Goal: Find specific page/section: Find specific page/section

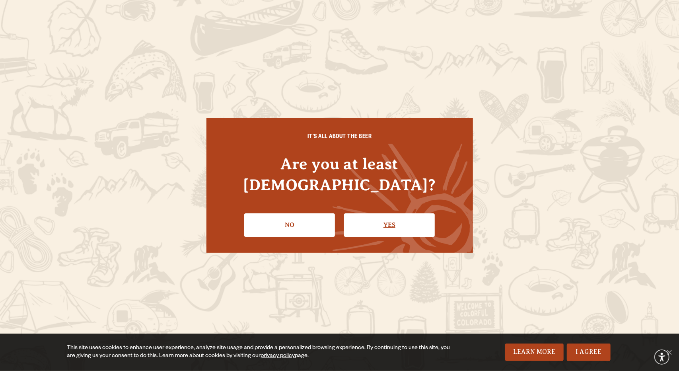
click at [391, 219] on link "Yes" at bounding box center [389, 224] width 91 height 23
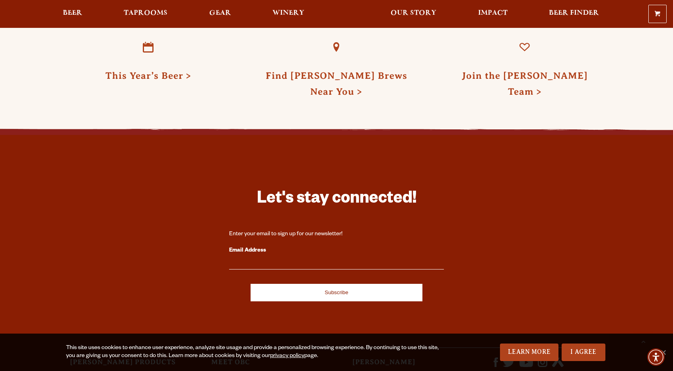
scroll to position [2279, 0]
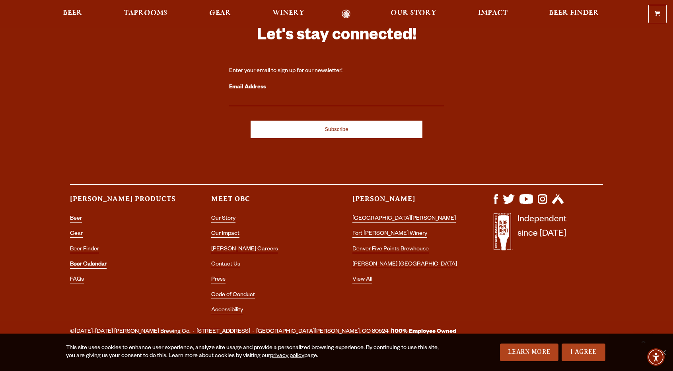
click at [95, 261] on link "Beer Calendar" at bounding box center [88, 264] width 37 height 7
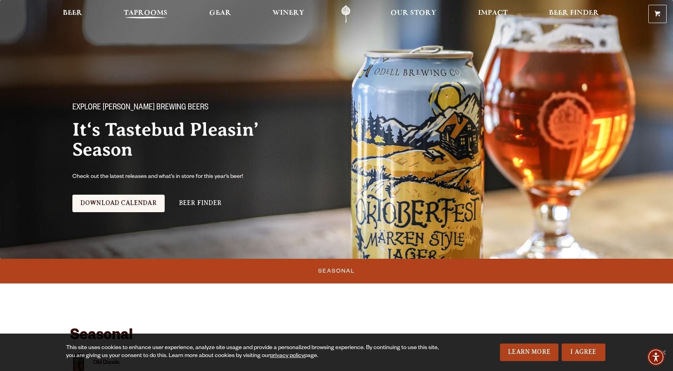
click at [158, 10] on span "Taprooms" at bounding box center [146, 13] width 44 height 6
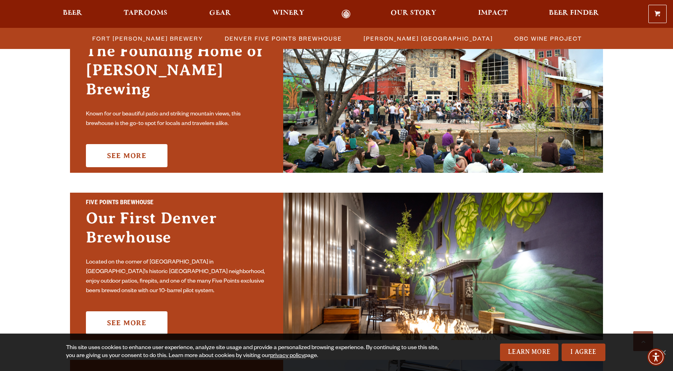
scroll to position [275, 0]
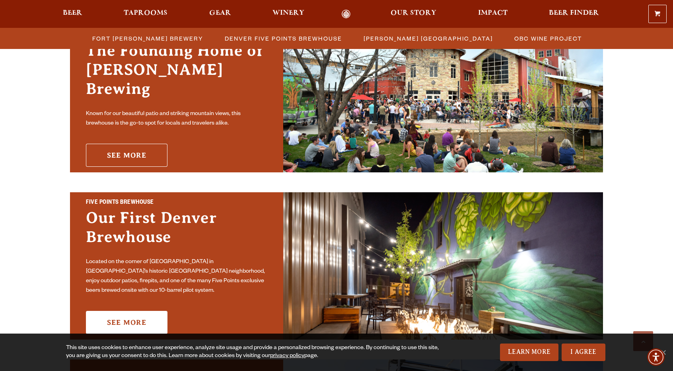
click at [129, 144] on link "See More" at bounding box center [127, 155] width 82 height 23
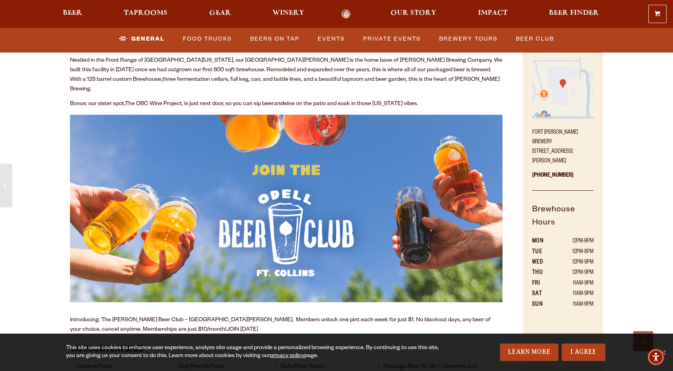
scroll to position [329, 0]
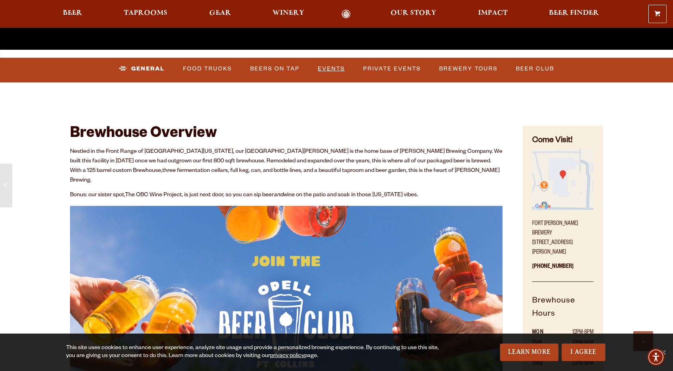
click at [329, 72] on link "Events" at bounding box center [331, 69] width 33 height 18
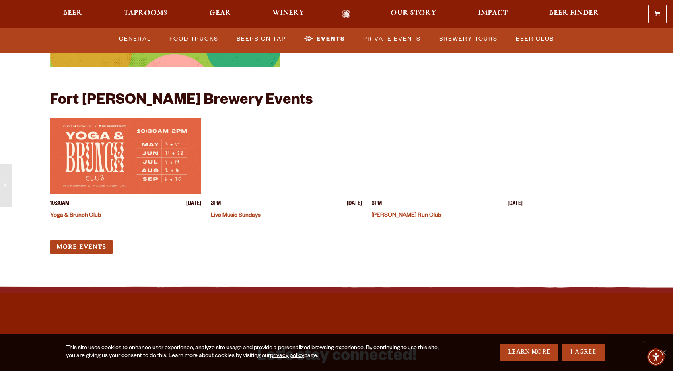
scroll to position [3113, 0]
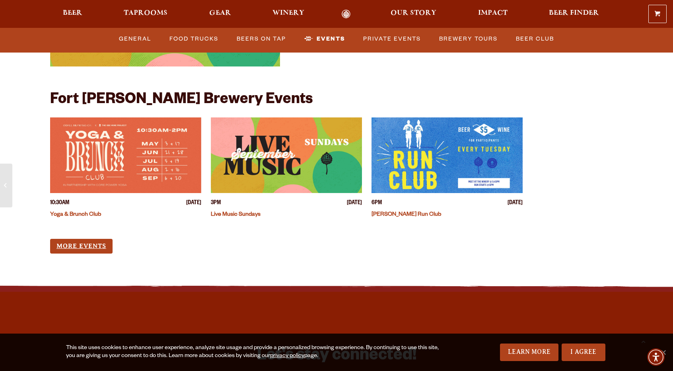
click at [103, 239] on link "More Events" at bounding box center [81, 246] width 62 height 15
